Goal: Information Seeking & Learning: Learn about a topic

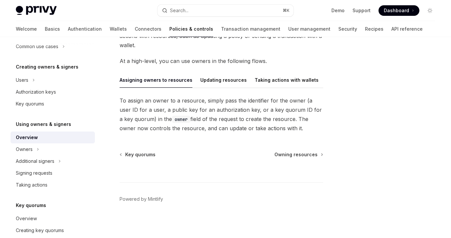
scroll to position [62, 0]
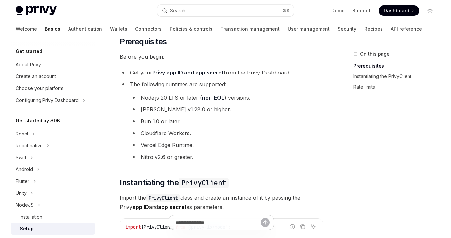
scroll to position [47, 0]
click at [179, 12] on div "Search..." at bounding box center [179, 11] width 18 height 8
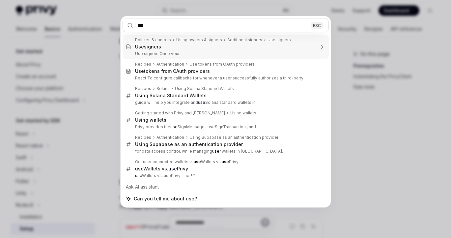
type input "***"
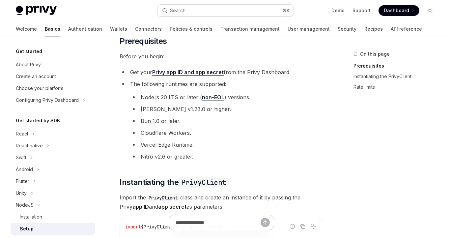
click at [178, 15] on button "Search... ⌘ K" at bounding box center [225, 11] width 136 height 12
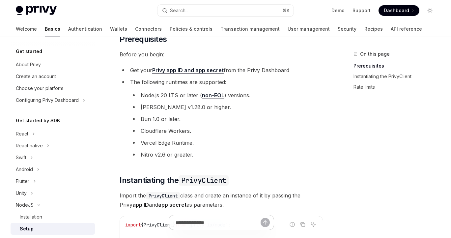
scroll to position [50, 0]
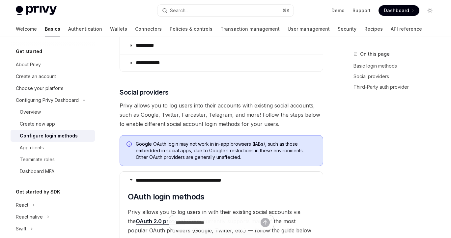
scroll to position [27, 0]
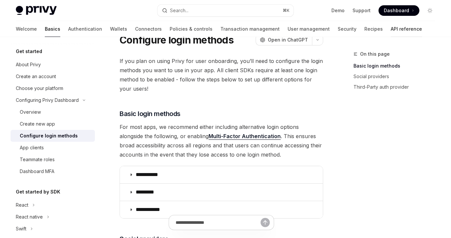
click at [391, 28] on link "API reference" at bounding box center [406, 29] width 31 height 16
type textarea "*"
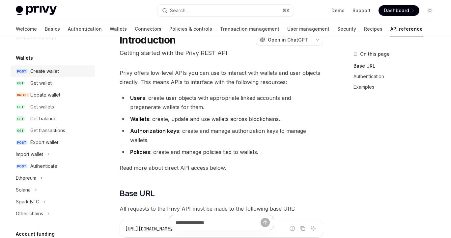
scroll to position [50, 0]
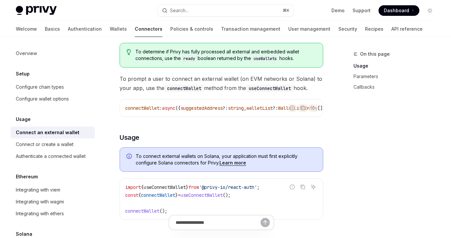
scroll to position [69, 0]
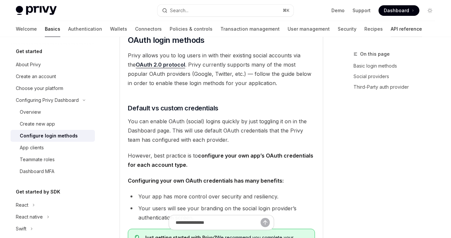
click at [391, 31] on link "API reference" at bounding box center [406, 29] width 31 height 16
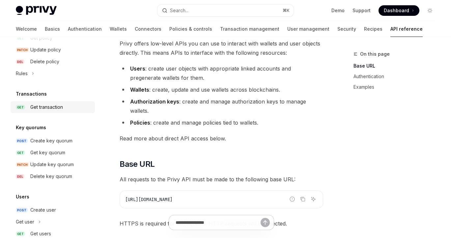
scroll to position [400, 0]
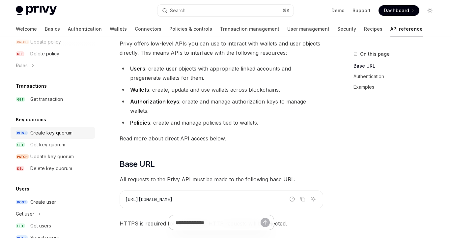
click at [55, 128] on link "POST Create key quorum" at bounding box center [53, 133] width 84 height 12
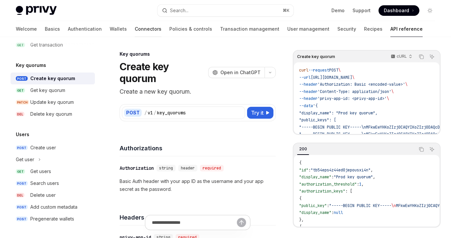
click at [135, 27] on link "Connectors" at bounding box center [148, 29] width 27 height 16
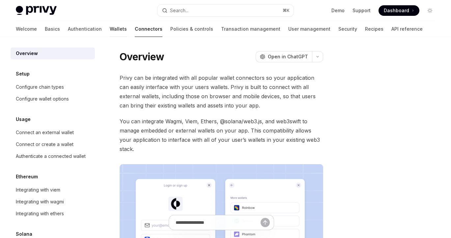
click at [110, 30] on link "Wallets" at bounding box center [118, 29] width 17 height 16
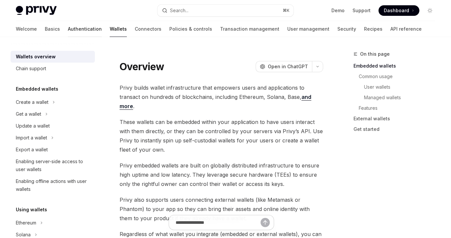
click at [68, 30] on link "Authentication" at bounding box center [85, 29] width 34 height 16
type textarea "*"
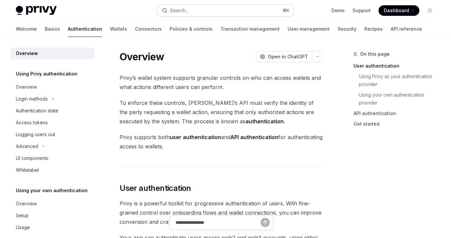
click at [200, 11] on button "Search... ⌘ K" at bounding box center [225, 11] width 136 height 12
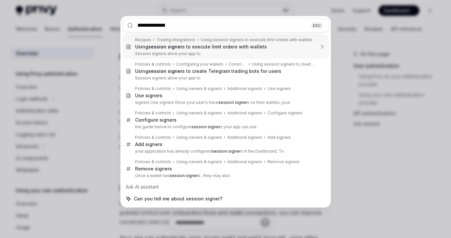
type input "**********"
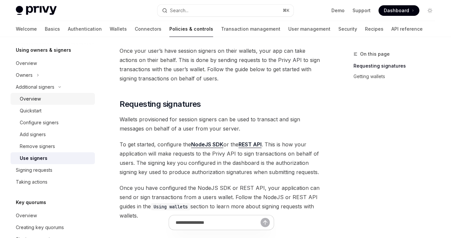
scroll to position [185, 0]
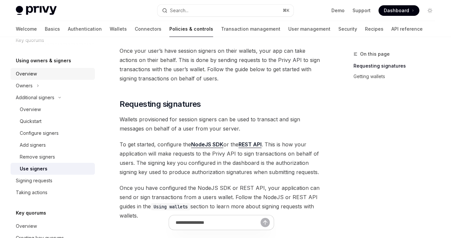
click at [39, 73] on div "Overview" at bounding box center [53, 74] width 75 height 8
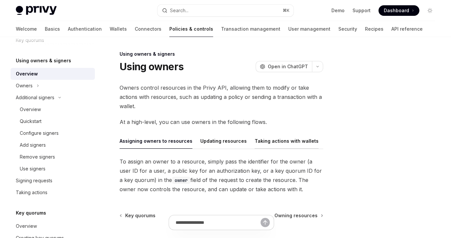
click at [262, 145] on div "Taking actions with wallets" at bounding box center [287, 140] width 64 height 15
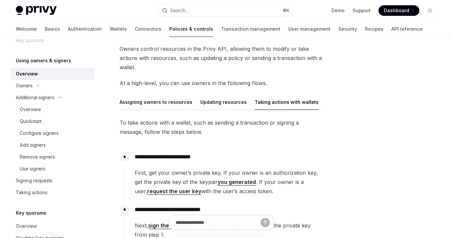
scroll to position [32, 0]
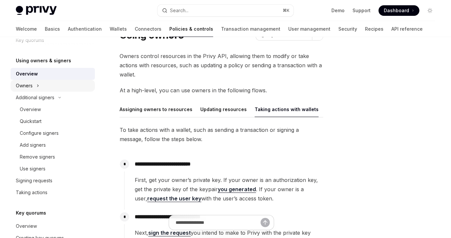
click at [38, 82] on icon "Toggle Owners section" at bounding box center [38, 86] width 3 height 8
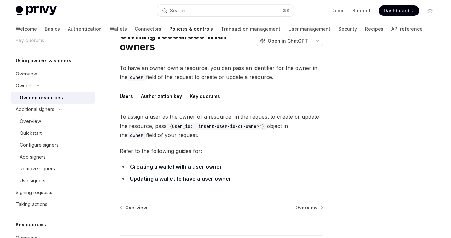
click at [166, 94] on div "Authorization key" at bounding box center [161, 95] width 41 height 15
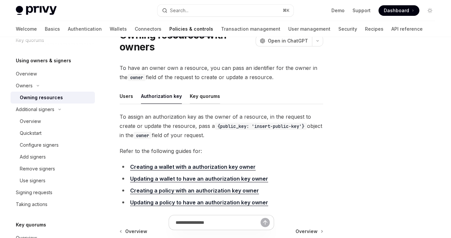
click at [196, 96] on div "Key quorums" at bounding box center [205, 95] width 30 height 15
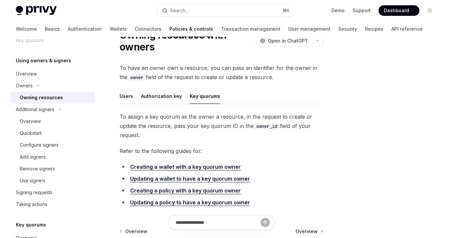
click at [135, 97] on ul "Users Authorization key Key quorums" at bounding box center [222, 96] width 204 height 16
click at [45, 117] on link "Overview" at bounding box center [53, 121] width 84 height 12
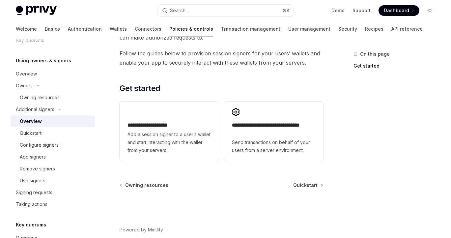
scroll to position [217, 0]
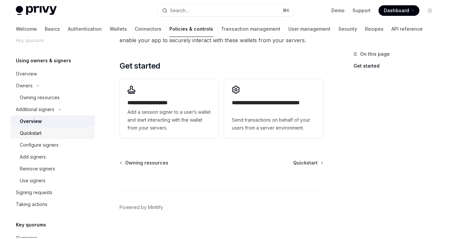
click at [54, 133] on div "Quickstart" at bounding box center [55, 133] width 71 height 8
type textarea "*"
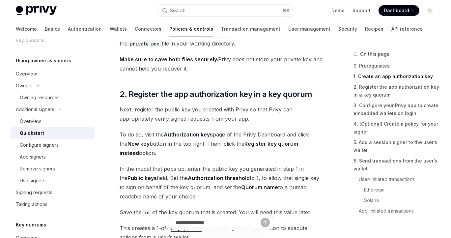
scroll to position [442, 0]
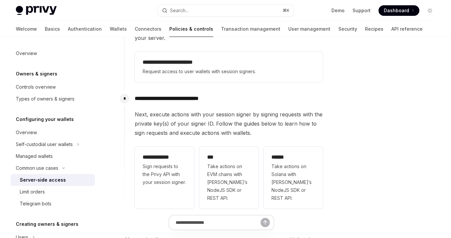
scroll to position [198, 0]
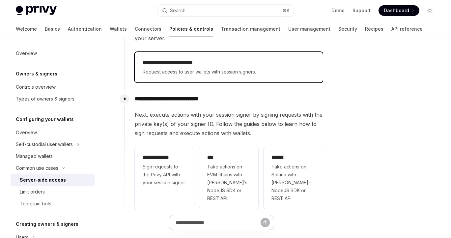
click at [203, 75] on span "Request access to user wallets with session signers." at bounding box center [229, 72] width 172 height 8
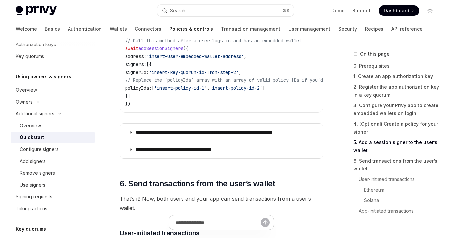
scroll to position [1284, 0]
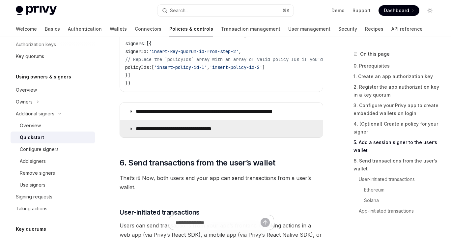
click at [223, 126] on p "**********" at bounding box center [182, 129] width 92 height 7
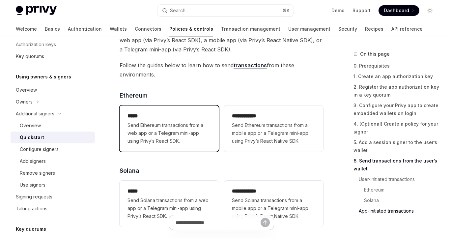
scroll to position [1674, 0]
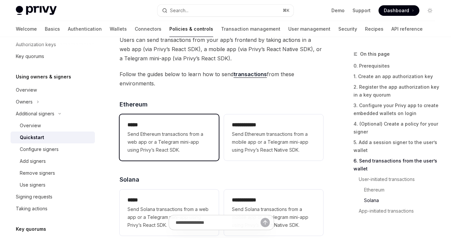
click at [189, 121] on h2 "*****" at bounding box center [169, 125] width 83 height 8
type textarea "*"
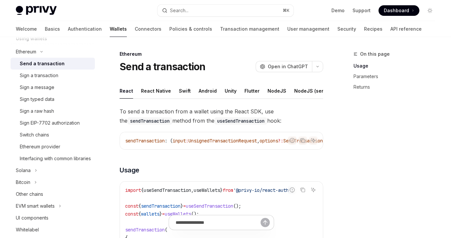
scroll to position [14, 0]
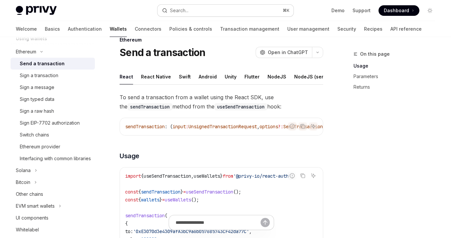
click at [202, 5] on button "Search... ⌘ K" at bounding box center [225, 11] width 136 height 12
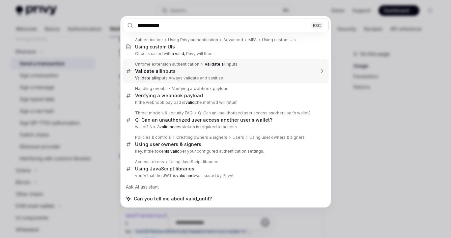
type input "**********"
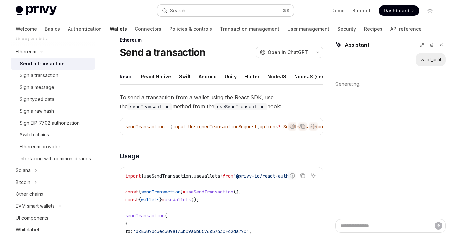
click at [235, 14] on button "Search... ⌘ K" at bounding box center [225, 11] width 136 height 12
type textarea "*"
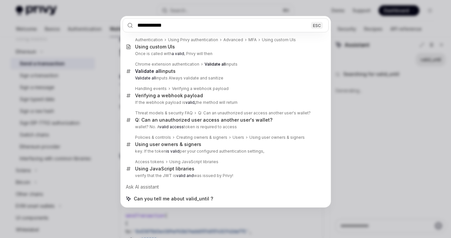
type input "**********"
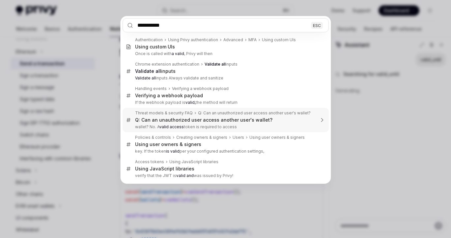
type textarea "*"
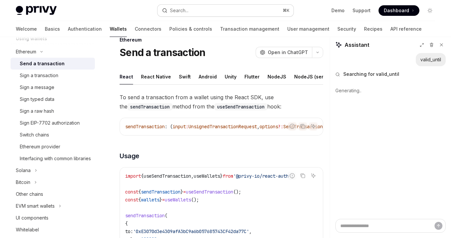
click at [183, 5] on button "Search... ⌘ K" at bounding box center [225, 11] width 136 height 12
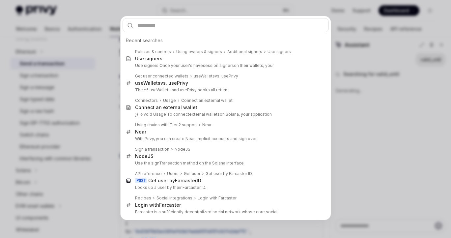
type input "**********"
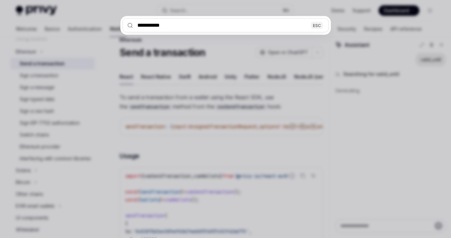
type textarea "*"
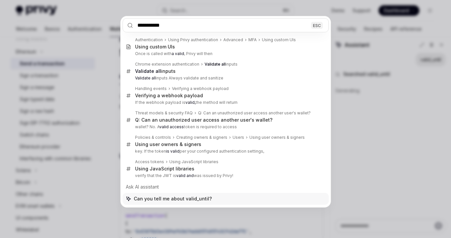
type input "**********"
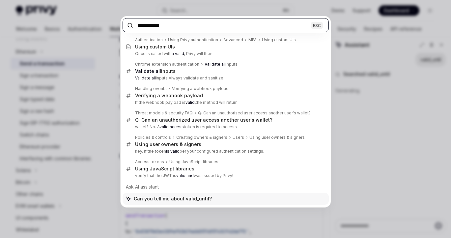
type textarea "*"
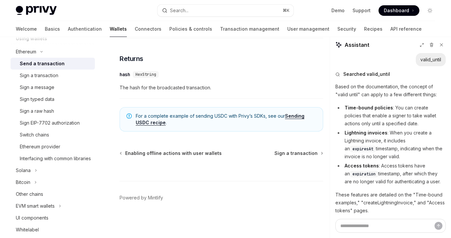
scroll to position [27, 0]
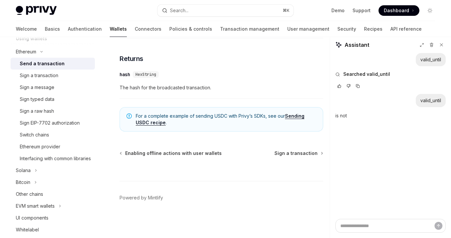
type textarea "*"
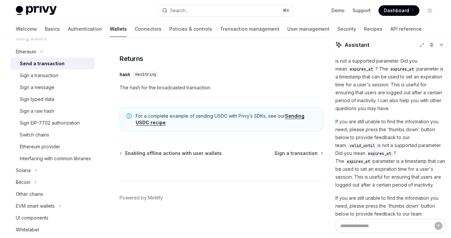
scroll to position [49, 0]
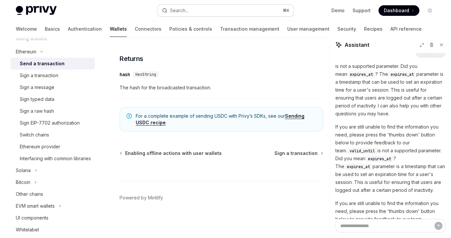
click at [219, 11] on button "Search... ⌘ K" at bounding box center [225, 11] width 136 height 12
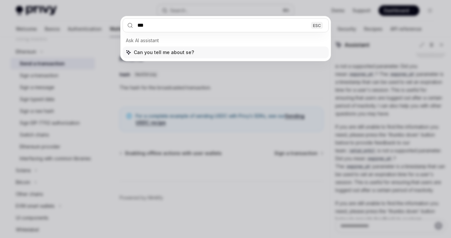
type input "****"
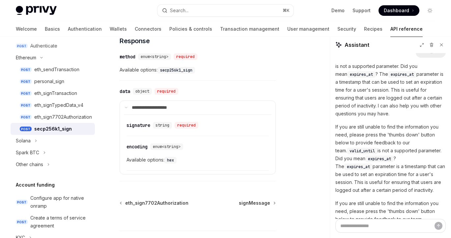
scroll to position [423, 0]
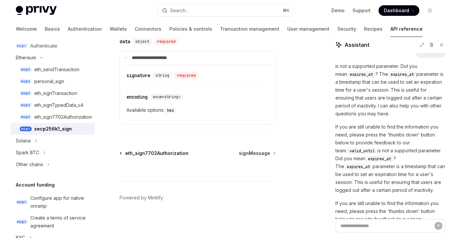
click at [129, 151] on span "eth_sign7702Authorization" at bounding box center [156, 153] width 63 height 7
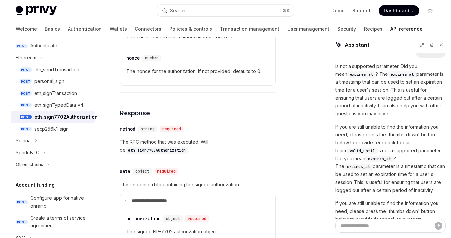
scroll to position [555, 0]
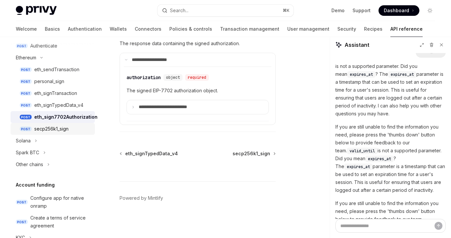
click at [61, 132] on div "secp256k1_sign" at bounding box center [51, 129] width 34 height 8
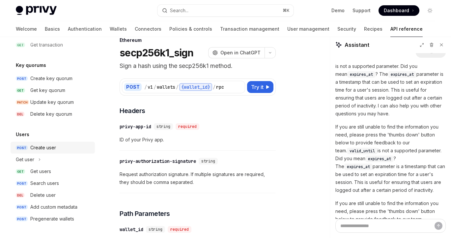
scroll to position [510, 0]
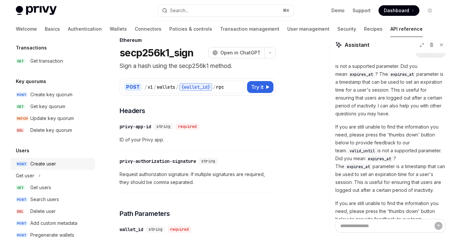
click at [49, 165] on div "Create user" at bounding box center [43, 164] width 26 height 8
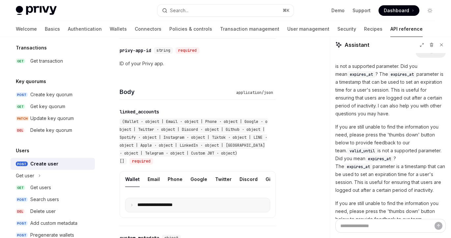
click at [151, 203] on p "**********" at bounding box center [160, 205] width 46 height 6
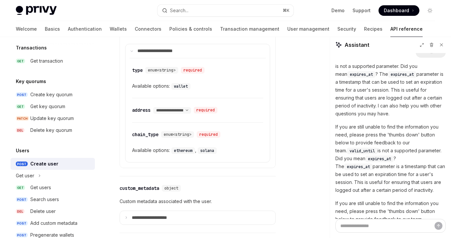
scroll to position [351, 0]
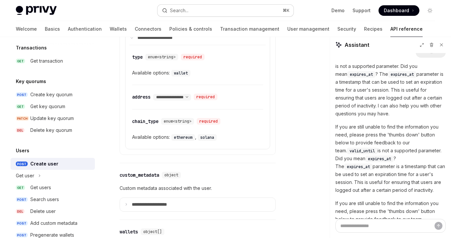
click at [180, 9] on div "Search..." at bounding box center [179, 11] width 18 height 8
click at [68, 32] on link "Authentication" at bounding box center [85, 29] width 34 height 16
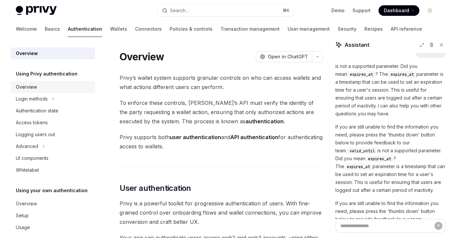
click at [54, 87] on div "Overview" at bounding box center [53, 87] width 75 height 8
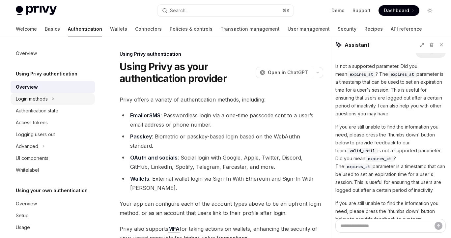
click at [46, 98] on div "Login methods" at bounding box center [32, 99] width 32 height 8
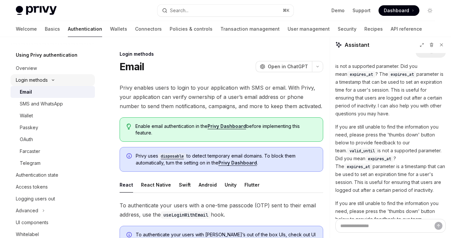
click at [44, 76] on div "Login methods" at bounding box center [32, 80] width 32 height 8
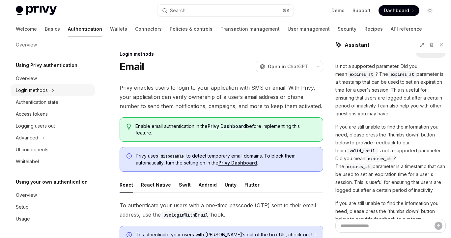
click at [42, 91] on div "Login methods" at bounding box center [32, 90] width 32 height 8
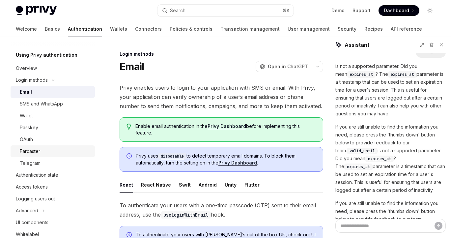
scroll to position [37, 0]
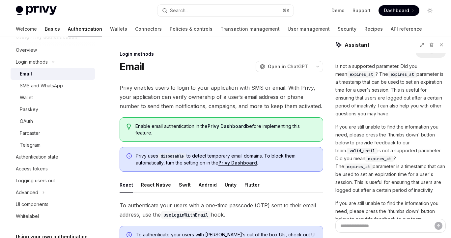
click at [45, 29] on link "Basics" at bounding box center [52, 29] width 15 height 16
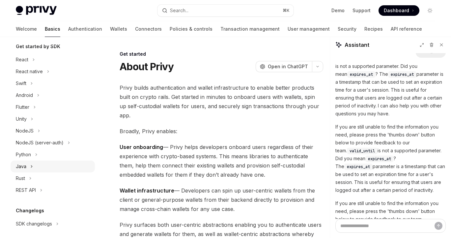
scroll to position [70, 0]
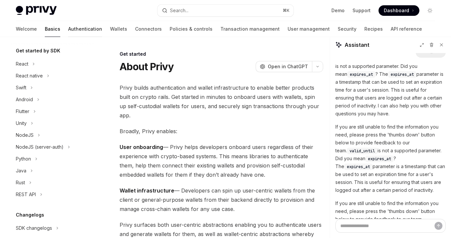
click at [68, 31] on link "Authentication" at bounding box center [85, 29] width 34 height 16
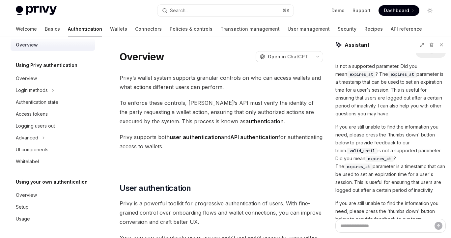
scroll to position [9, 0]
click at [45, 31] on link "Basics" at bounding box center [52, 29] width 15 height 16
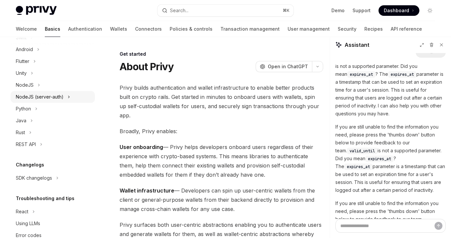
scroll to position [112, 0]
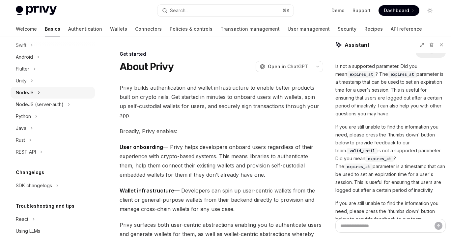
click at [31, 92] on div "NodeJS" at bounding box center [25, 93] width 18 height 8
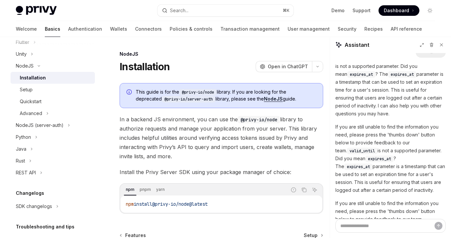
scroll to position [82, 0]
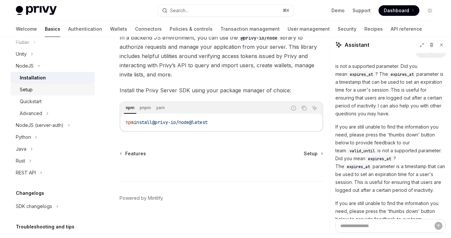
click at [53, 94] on link "Setup" at bounding box center [53, 90] width 84 height 12
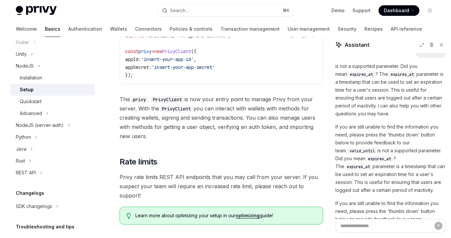
scroll to position [331, 0]
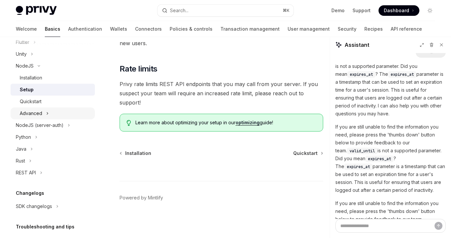
click at [45, 117] on button "Advanced" at bounding box center [53, 113] width 84 height 12
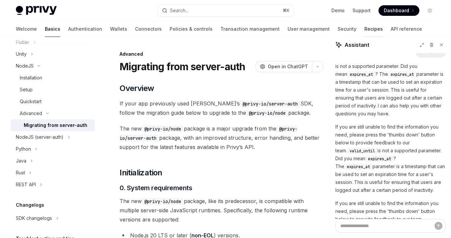
click at [364, 31] on link "Recipes" at bounding box center [373, 29] width 18 height 16
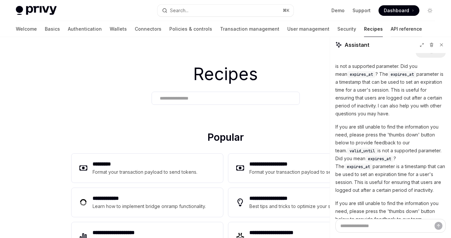
click at [391, 28] on link "API reference" at bounding box center [406, 29] width 31 height 16
type textarea "*"
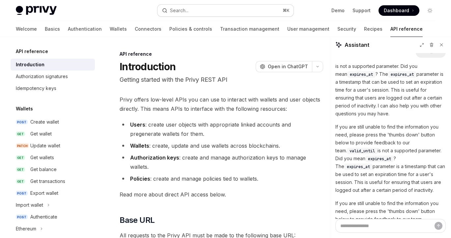
click at [190, 14] on button "Search... ⌘ K" at bounding box center [225, 11] width 136 height 12
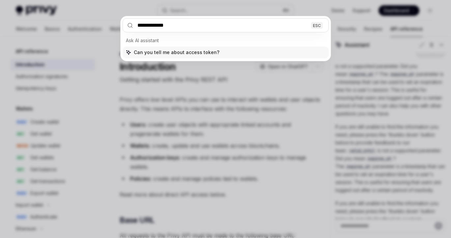
type input "**********"
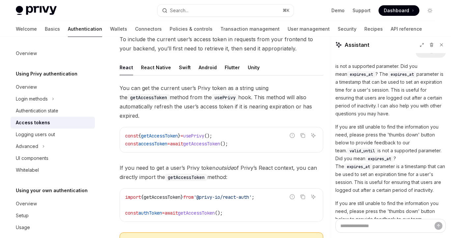
scroll to position [299, 0]
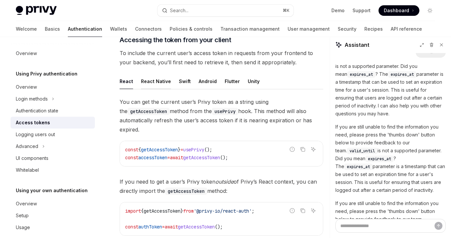
click at [143, 73] on div "React Native" at bounding box center [156, 80] width 30 height 15
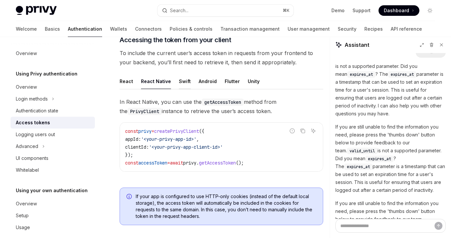
click at [185, 74] on div "Swift" at bounding box center [185, 80] width 12 height 15
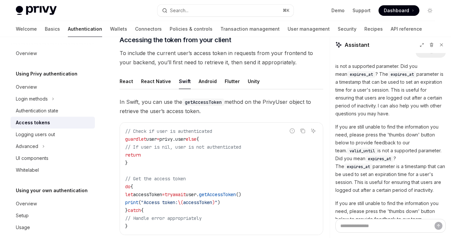
click at [214, 74] on ul "React React Native Swift Android Flutter Unity" at bounding box center [222, 81] width 204 height 16
click at [256, 73] on ul "React React Native Swift Android Flutter Unity" at bounding box center [222, 81] width 204 height 16
click at [248, 74] on div "Unity" at bounding box center [254, 80] width 12 height 15
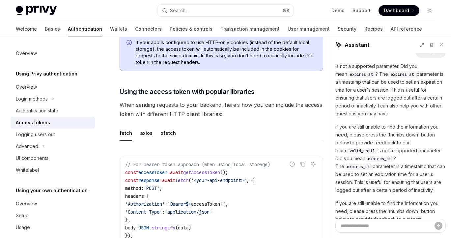
scroll to position [467, 0]
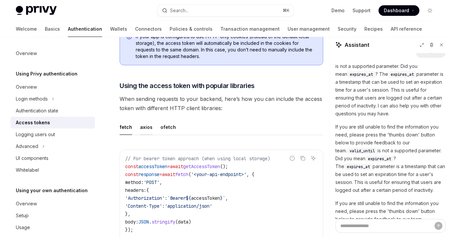
click at [146, 125] on div "axios" at bounding box center [146, 126] width 13 height 15
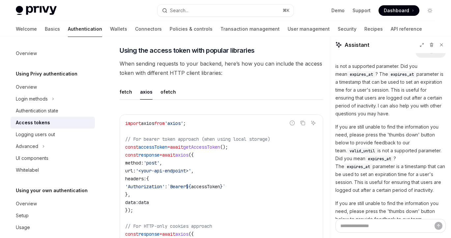
scroll to position [512, 0]
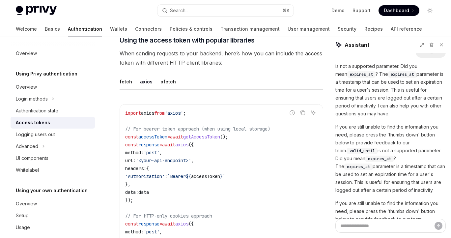
click at [161, 74] on div "ofetch" at bounding box center [167, 81] width 15 height 15
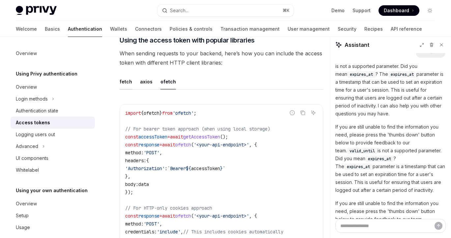
click at [127, 74] on div "fetch" at bounding box center [126, 81] width 13 height 15
type textarea "*"
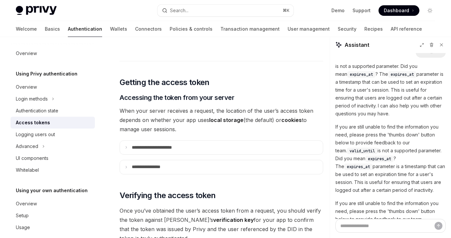
scroll to position [774, 0]
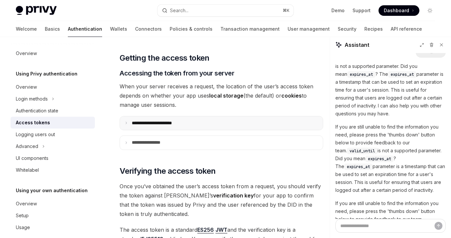
click at [203, 119] on summary "**********" at bounding box center [221, 123] width 203 height 14
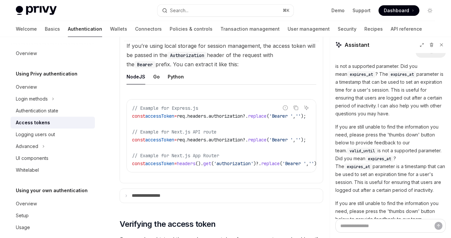
scroll to position [817, 0]
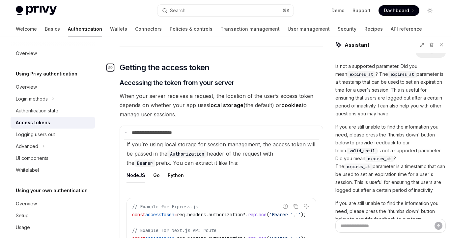
click at [113, 64] on div "Navigate to header" at bounding box center [110, 68] width 8 height 8
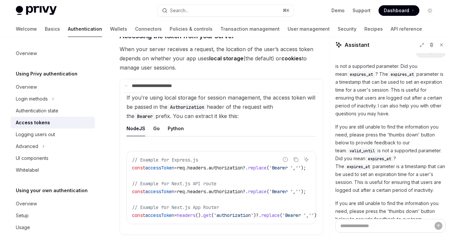
scroll to position [807, 0]
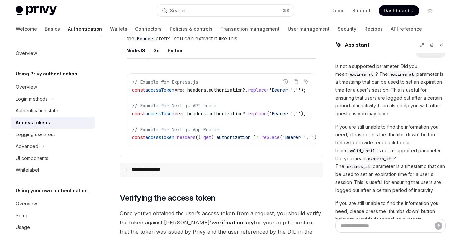
click at [167, 167] on p "**********" at bounding box center [153, 170] width 42 height 6
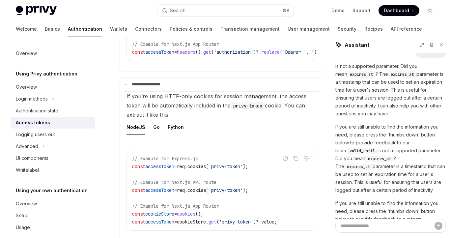
scroll to position [991, 0]
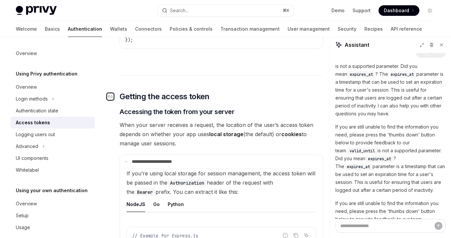
click at [110, 93] on div "Navigate to header" at bounding box center [110, 97] width 8 height 8
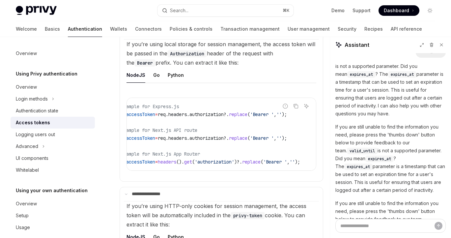
scroll to position [0, 0]
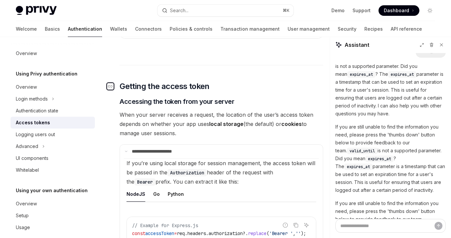
click at [114, 81] on link "​" at bounding box center [112, 86] width 13 height 11
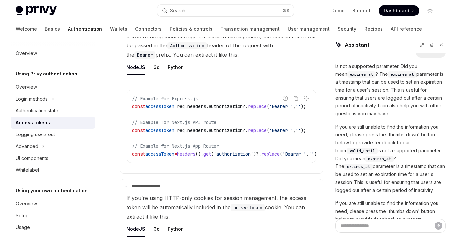
scroll to position [901, 0]
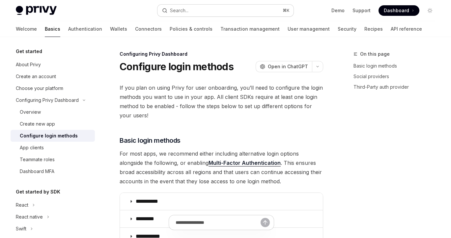
scroll to position [324, 0]
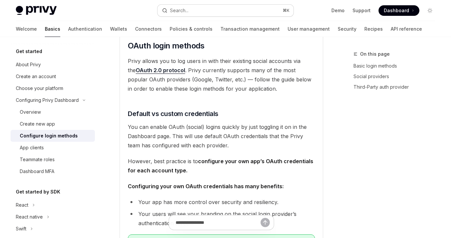
click at [183, 13] on div "Search..." at bounding box center [179, 11] width 18 height 8
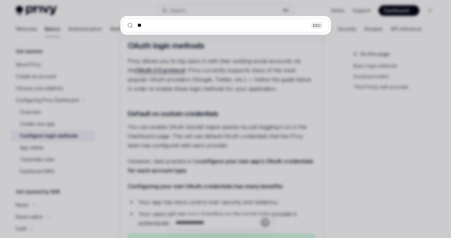
scroll to position [0, 0]
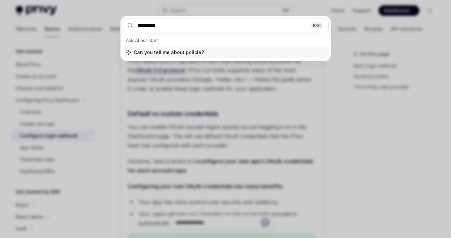
type input "********"
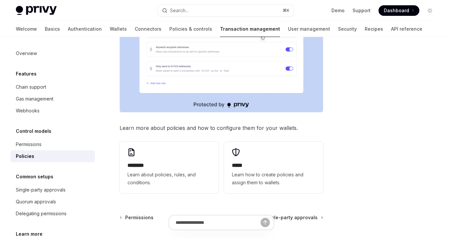
scroll to position [9, 0]
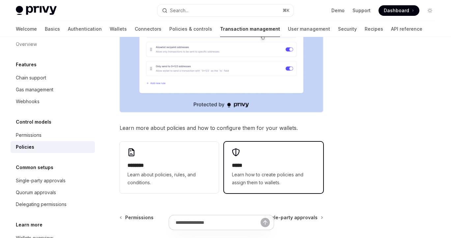
click at [250, 164] on h2 "*****" at bounding box center [273, 165] width 83 height 8
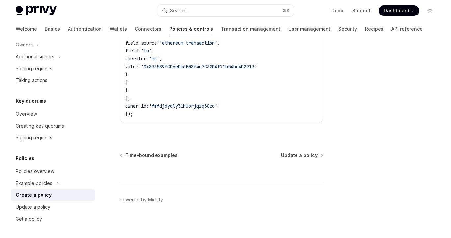
scroll to position [273, 0]
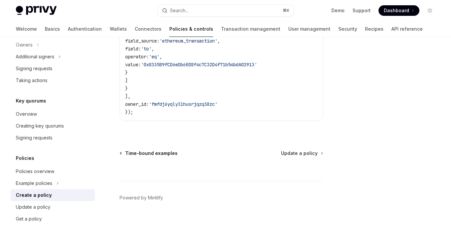
click at [150, 152] on span "Time-bound examples" at bounding box center [151, 153] width 52 height 7
type textarea "*"
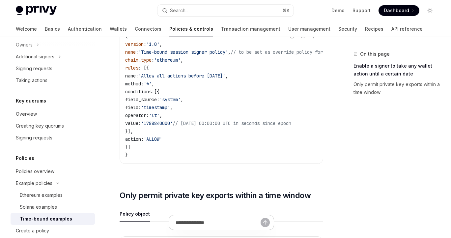
scroll to position [114, 0]
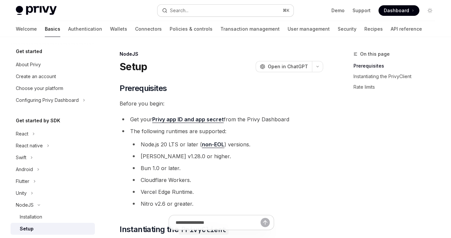
drag, startPoint x: 0, startPoint y: 0, endPoint x: 177, endPoint y: 12, distance: 177.0
click at [177, 12] on div "Search..." at bounding box center [179, 11] width 18 height 8
click at [172, 10] on div "Search..." at bounding box center [179, 11] width 18 height 8
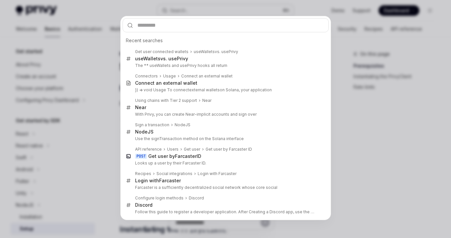
type input "**********"
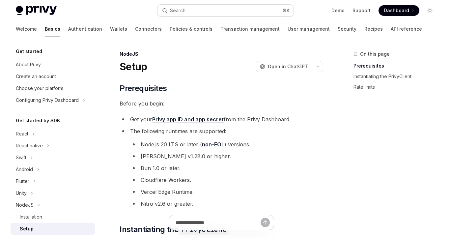
click at [204, 13] on button "Search... ⌘ K" at bounding box center [225, 11] width 136 height 12
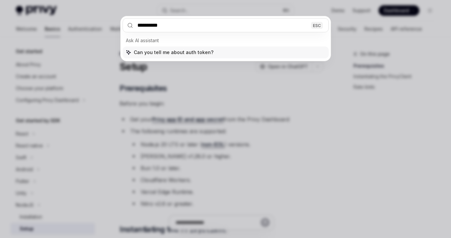
type input "**********"
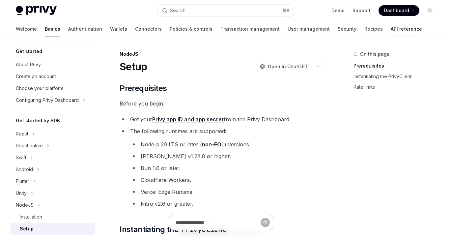
click at [391, 28] on link "API reference" at bounding box center [406, 29] width 31 height 16
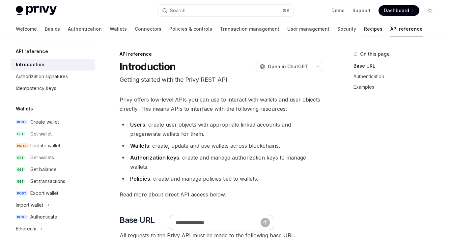
click at [364, 29] on link "Recipes" at bounding box center [373, 29] width 18 height 16
type textarea "*"
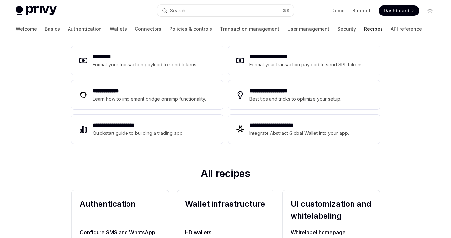
scroll to position [148, 0]
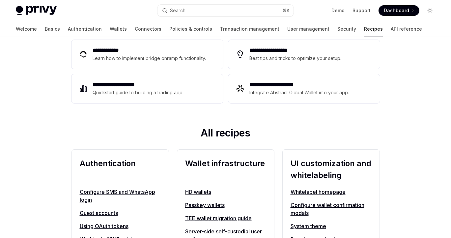
click at [185, 4] on div "Privy Docs home page Search... ⌘ K Demo Support Dashboard Dashboard Search..." at bounding box center [225, 10] width 419 height 21
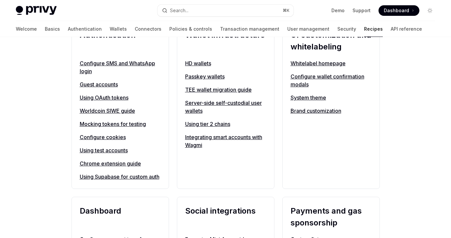
scroll to position [0, 0]
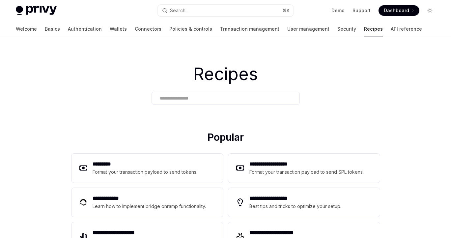
click at [187, 96] on input "text" at bounding box center [226, 98] width 132 height 7
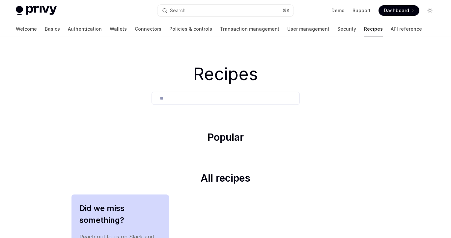
type input "*"
click at [180, 101] on div "*****" at bounding box center [226, 98] width 148 height 13
click at [190, 95] on input "*****" at bounding box center [226, 98] width 132 height 7
click at [180, 104] on div "**********" at bounding box center [226, 98] width 148 height 13
click at [177, 102] on div "**********" at bounding box center [226, 98] width 148 height 13
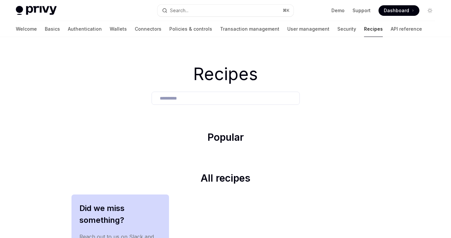
click at [172, 102] on div "**********" at bounding box center [226, 98] width 148 height 13
click at [158, 94] on div "**********" at bounding box center [226, 98] width 148 height 13
click at [162, 96] on input "**********" at bounding box center [226, 98] width 132 height 7
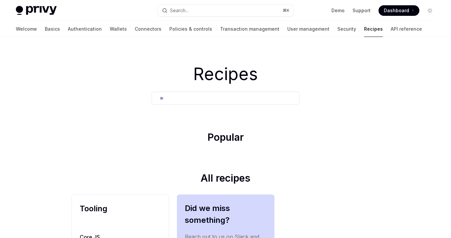
scroll to position [72, 0]
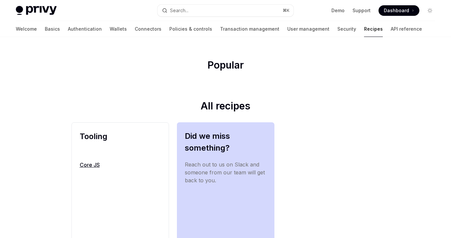
type input "**"
click at [92, 166] on link "Core JS" at bounding box center [120, 165] width 81 height 8
type textarea "*"
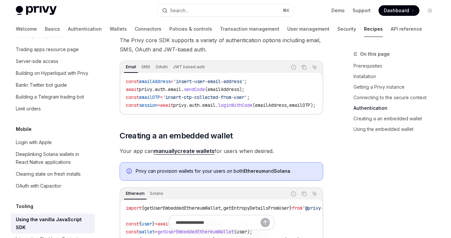
click at [154, 105] on span "session" at bounding box center [148, 105] width 18 height 6
click at [160, 105] on span "=" at bounding box center [158, 105] width 3 height 6
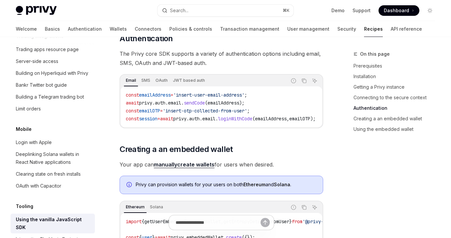
click at [143, 116] on span "session" at bounding box center [148, 119] width 18 height 6
click at [152, 116] on span "session" at bounding box center [148, 119] width 18 height 6
click at [215, 120] on span "email" at bounding box center [208, 119] width 13 height 6
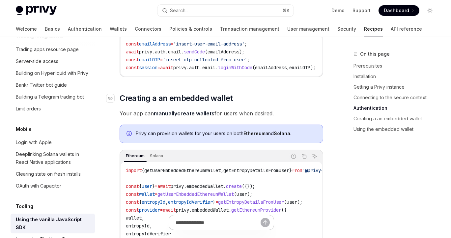
scroll to position [710, 0]
